Goal: Check status

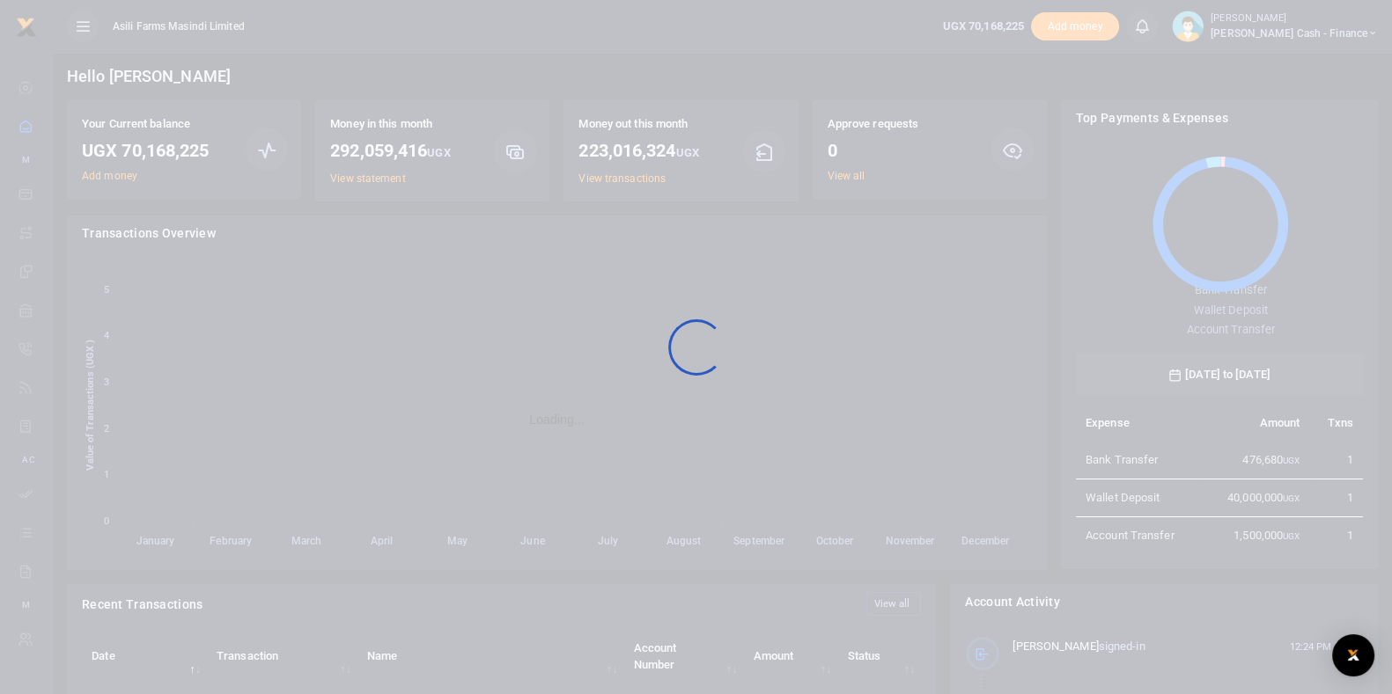
scroll to position [229, 270]
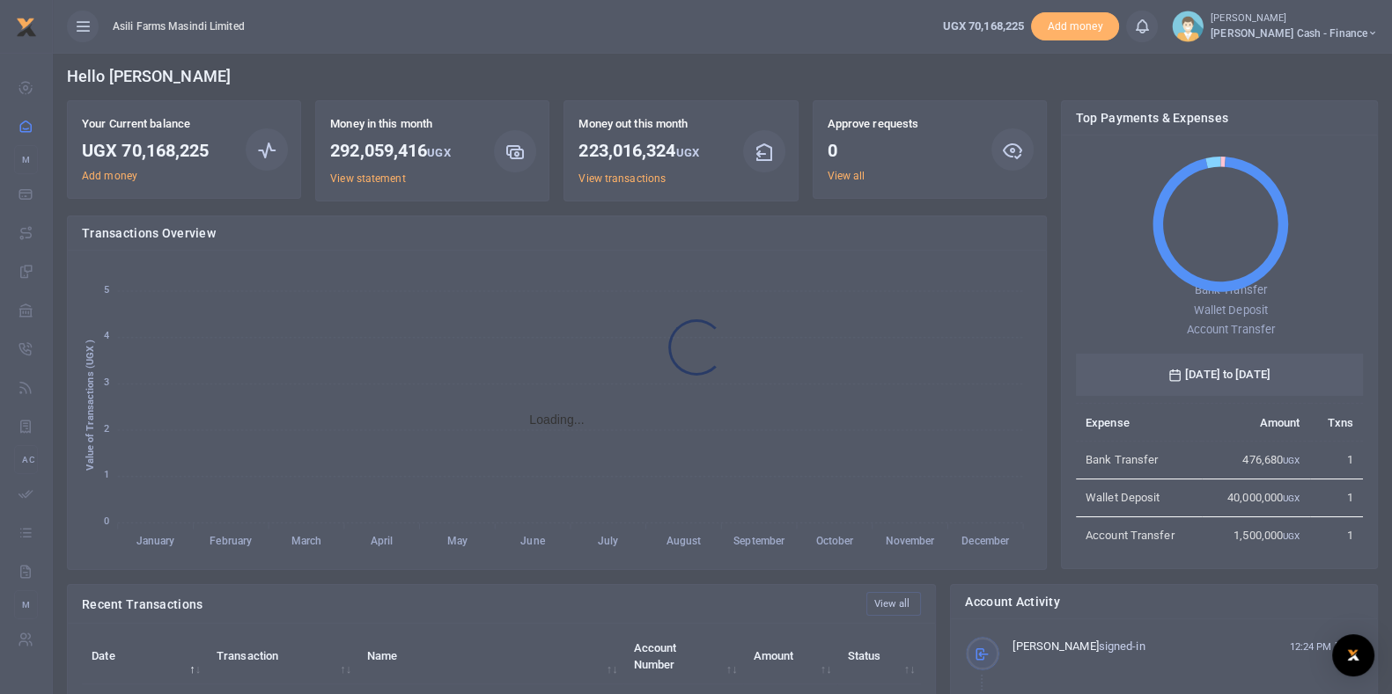
click at [841, 173] on div at bounding box center [696, 347] width 1392 height 694
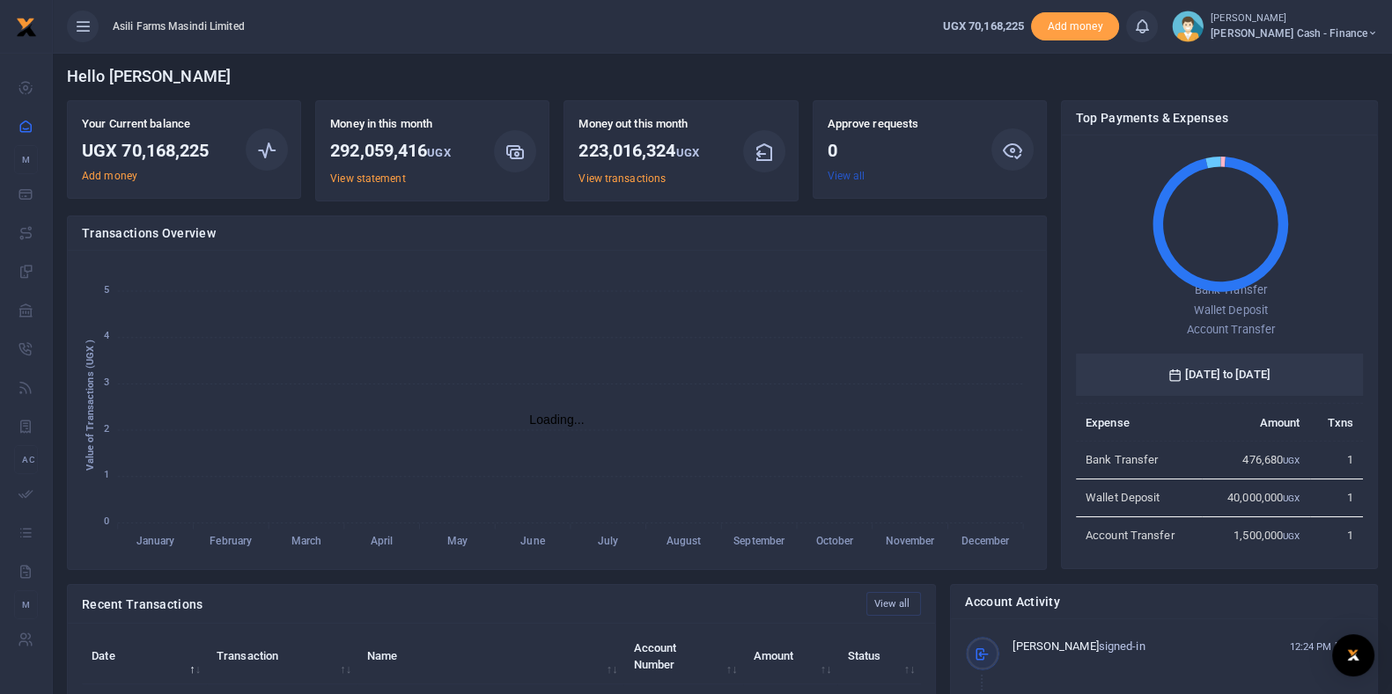
click at [841, 173] on link "View all" at bounding box center [846, 176] width 38 height 12
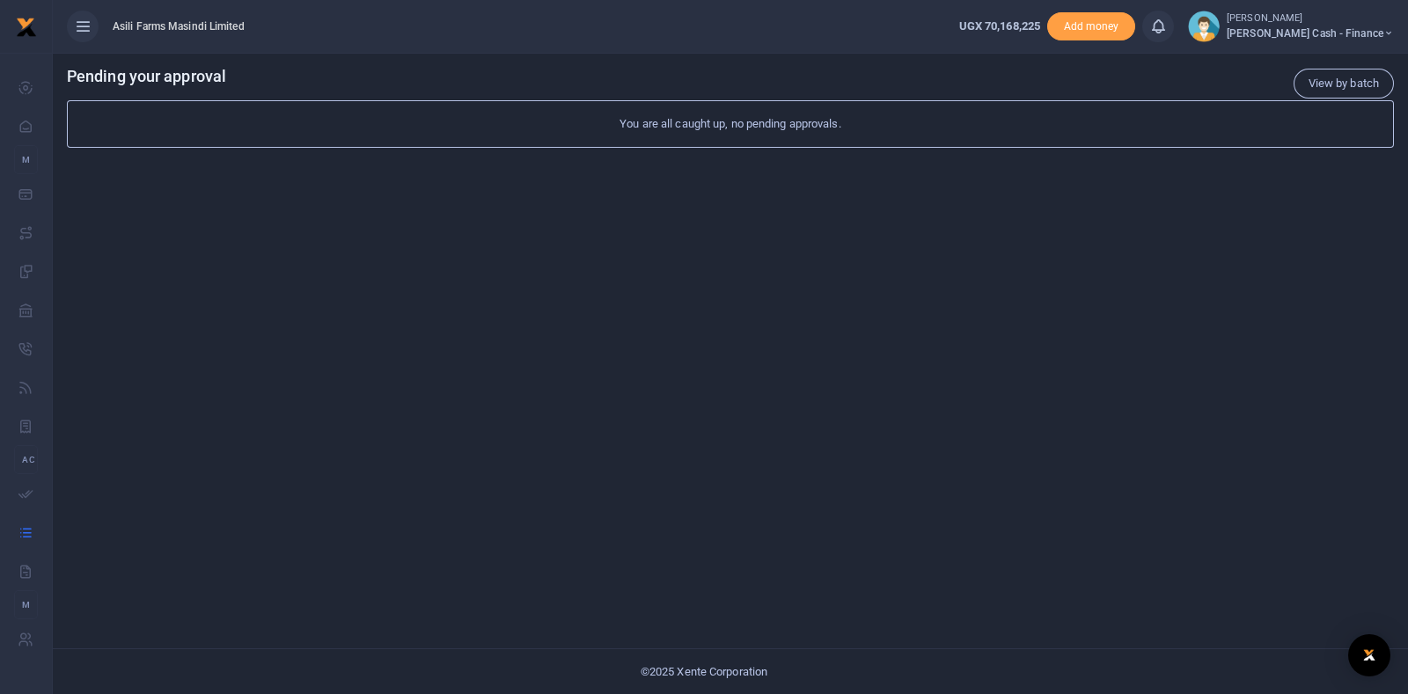
click at [79, 20] on icon at bounding box center [83, 26] width 18 height 19
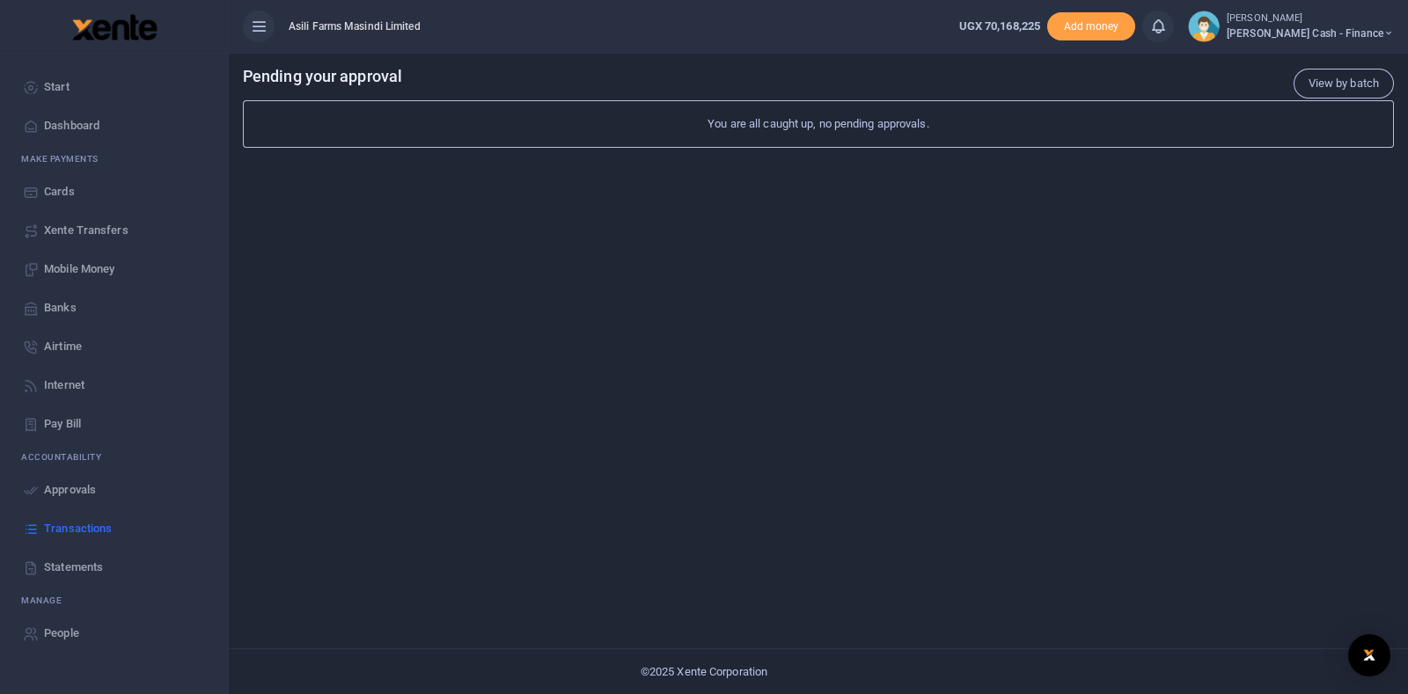
click at [91, 572] on span "Statements" at bounding box center [73, 568] width 59 height 18
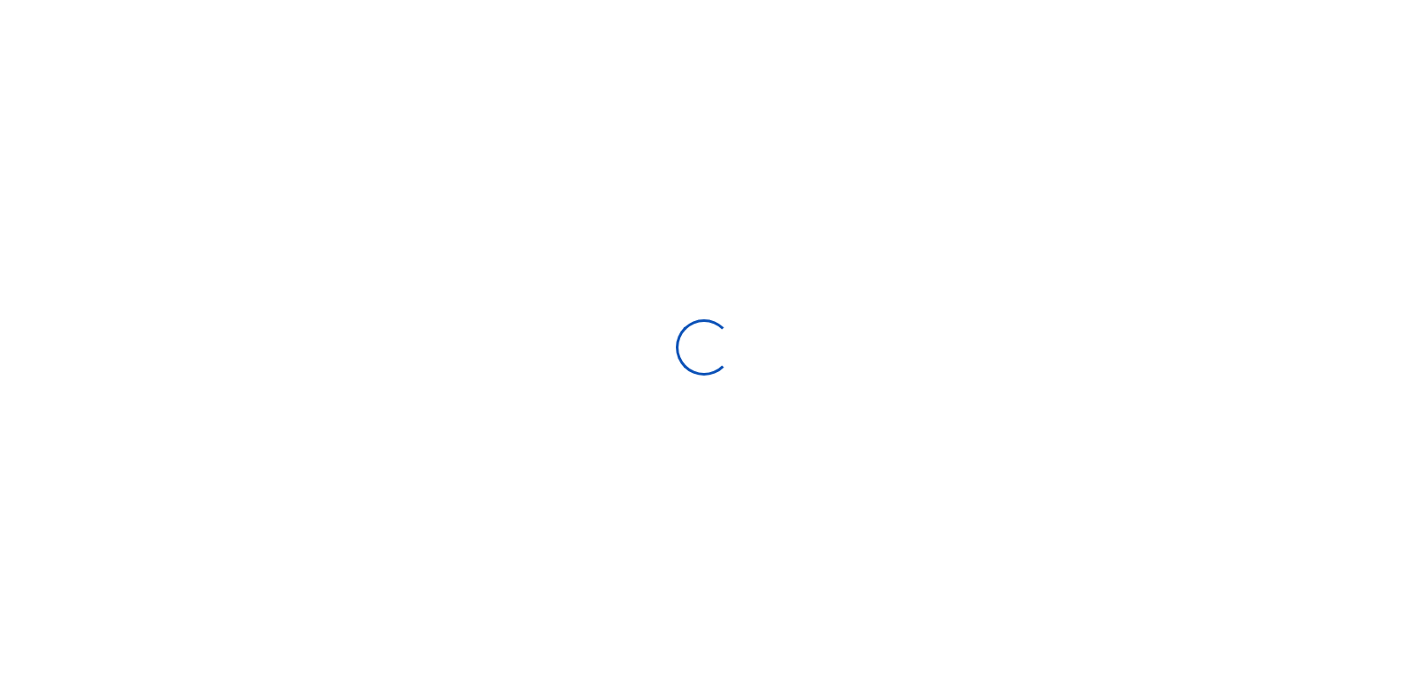
select select "ALL"
type input "[DATE] - [DATE]"
